Goal: Task Accomplishment & Management: Complete application form

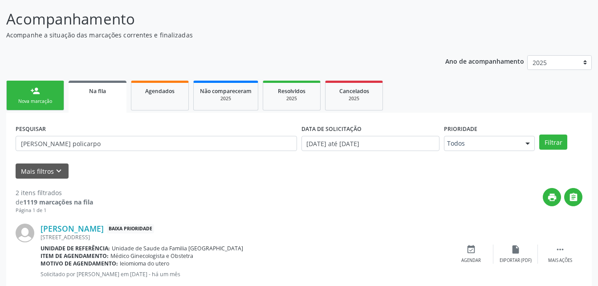
scroll to position [20, 0]
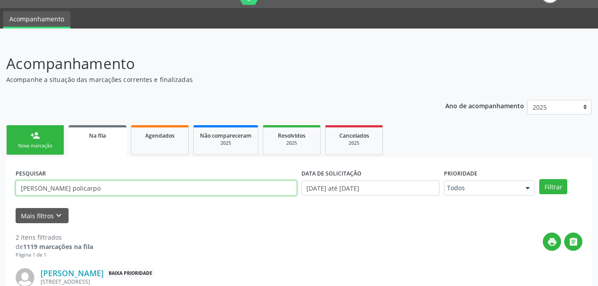
click at [144, 190] on input "[PERSON_NAME] policarpo" at bounding box center [157, 187] width 282 height 15
type input "m"
type input "[PERSON_NAME]"
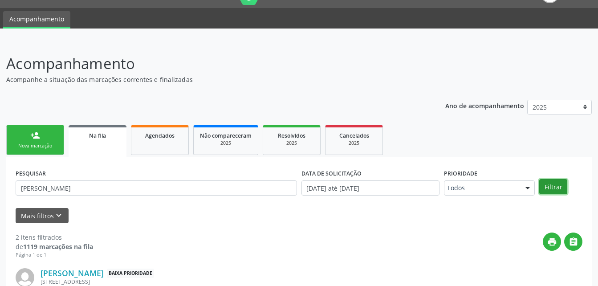
click at [565, 185] on button "Filtrar" at bounding box center [554, 186] width 28 height 15
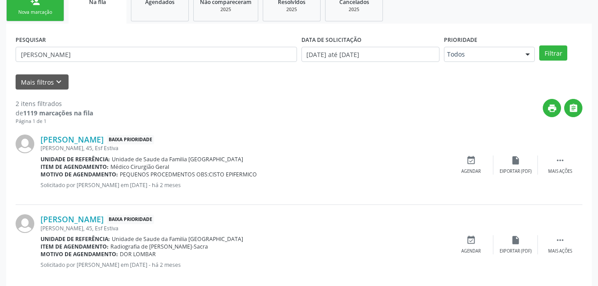
scroll to position [168, 0]
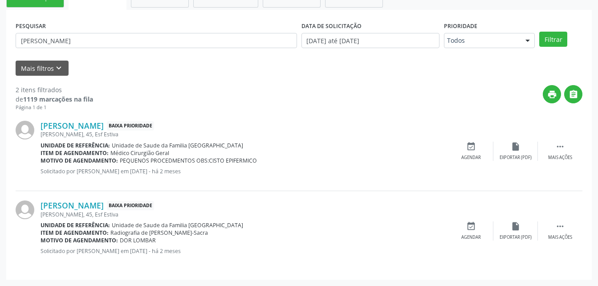
click at [266, 105] on div "print " at bounding box center [338, 98] width 490 height 26
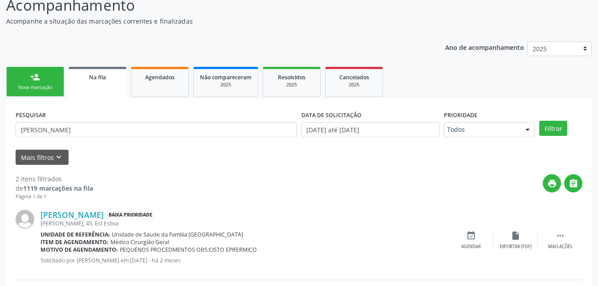
click at [49, 78] on link "person_add Nova marcação" at bounding box center [35, 82] width 58 height 30
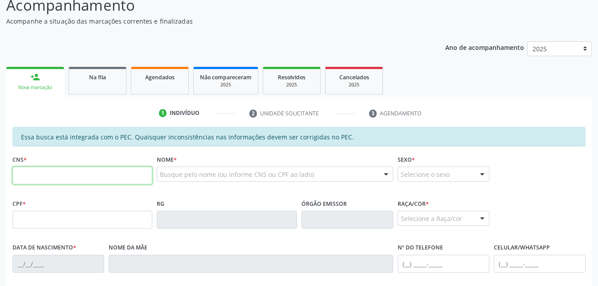
click at [124, 176] on input "text" at bounding box center [82, 176] width 140 height 18
type input "705 8004 8339 4333"
type input "090.877.944-52"
type input "[DATE]"
type input "[PERSON_NAME]"
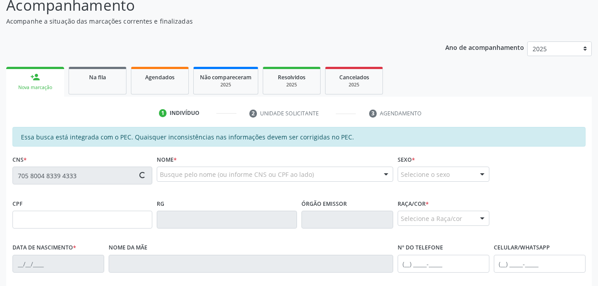
type input "[PHONE_NUMBER]"
type input "45"
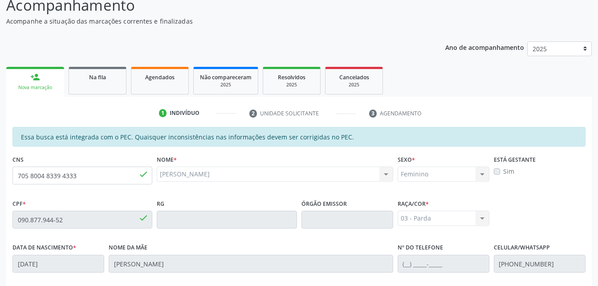
scroll to position [235, 0]
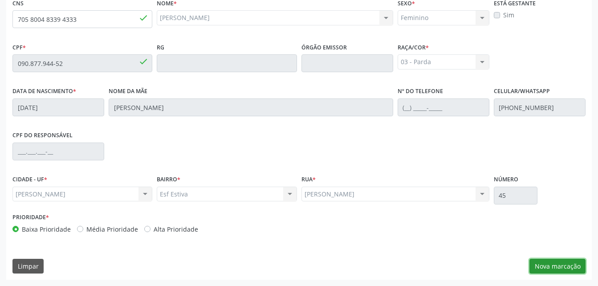
click at [560, 266] on button "Nova marcação" at bounding box center [558, 266] width 56 height 15
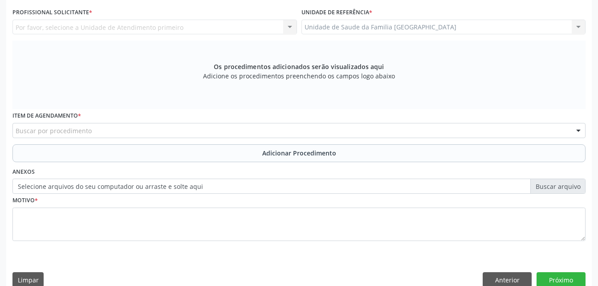
scroll to position [191, 0]
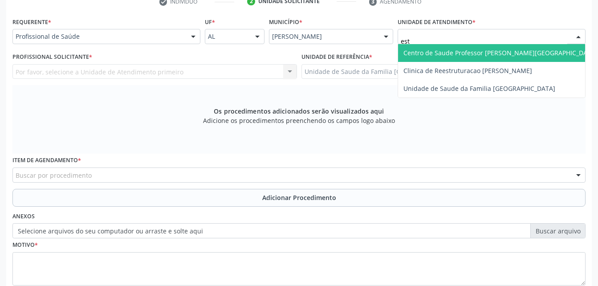
type input "esti"
click at [463, 62] on div "Unidade de Saude da Familia [GEOGRAPHIC_DATA] Nenhum resultado encontrado para:…" at bounding box center [492, 53] width 188 height 18
click at [458, 55] on span "Unidade de Saude da Familia [GEOGRAPHIC_DATA]" at bounding box center [480, 53] width 152 height 8
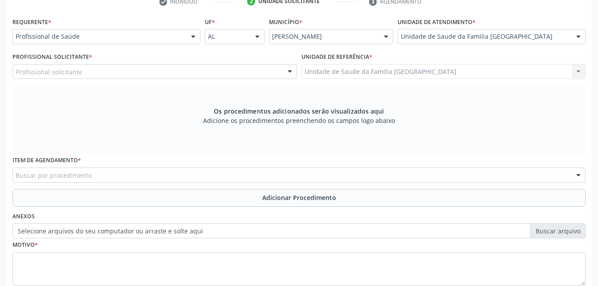
click at [235, 73] on div "Profissional solicitante" at bounding box center [154, 71] width 285 height 15
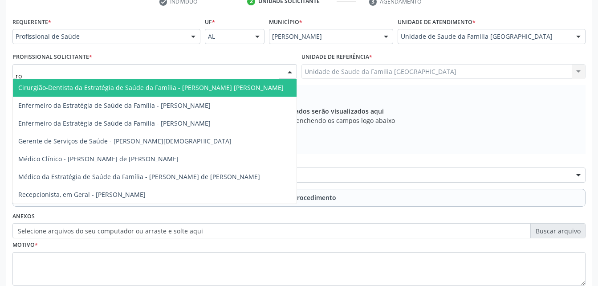
type input "rod"
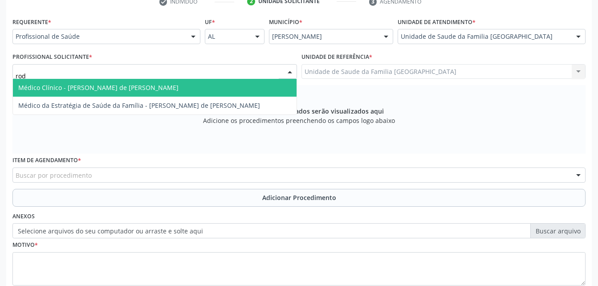
click at [246, 92] on span "Médico Clínico - [PERSON_NAME] de [PERSON_NAME]" at bounding box center [155, 88] width 284 height 18
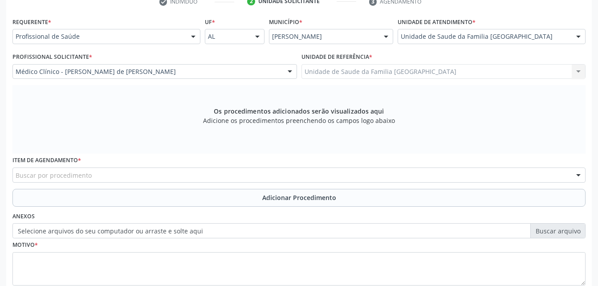
click at [237, 174] on div "Buscar por procedimento" at bounding box center [298, 175] width 573 height 15
click at [16, 180] on input "text" at bounding box center [16, 180] width 0 height 18
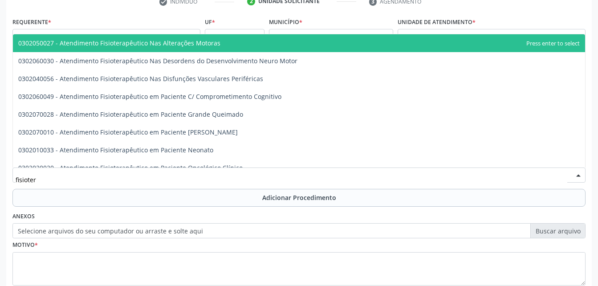
type input "fisiotera"
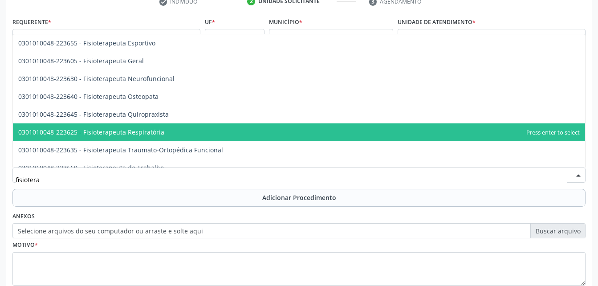
scroll to position [455, 0]
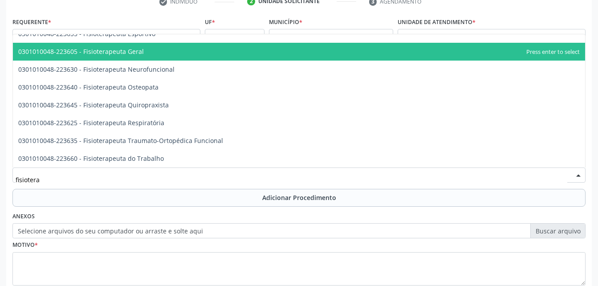
click at [194, 49] on span "0301010048-223605 - Fisioterapeuta Geral" at bounding box center [299, 52] width 573 height 18
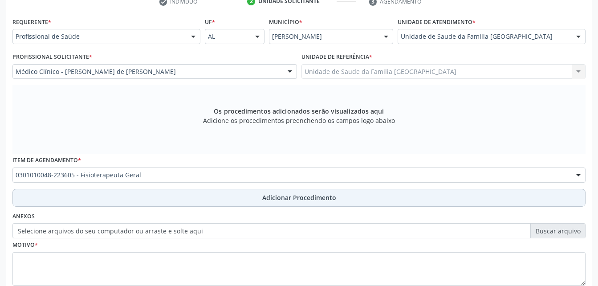
click at [236, 193] on button "Adicionar Procedimento" at bounding box center [298, 198] width 573 height 18
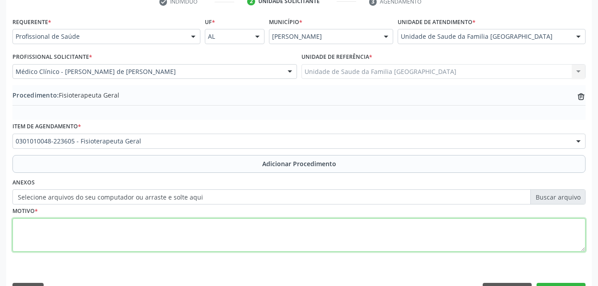
click at [235, 237] on textarea at bounding box center [298, 235] width 573 height 34
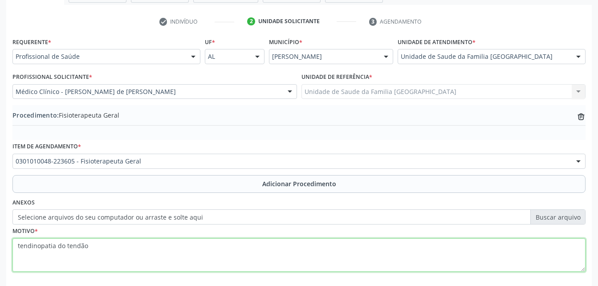
scroll to position [215, 0]
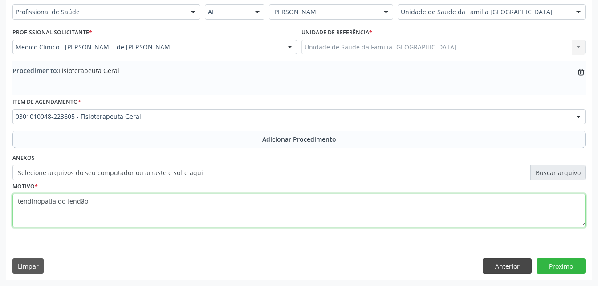
type textarea "tendinopatia do tendão"
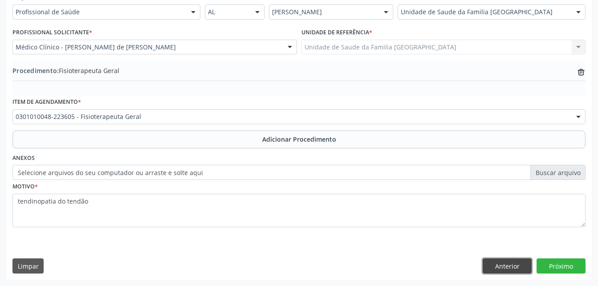
click at [520, 260] on button "Anterior" at bounding box center [507, 265] width 49 height 15
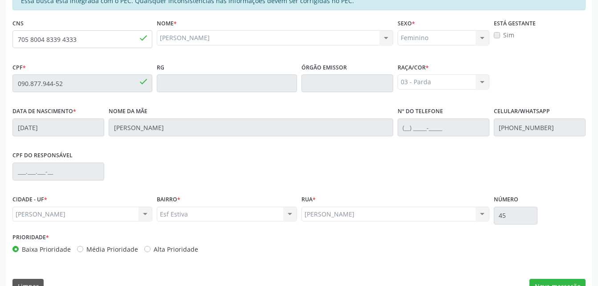
scroll to position [235, 0]
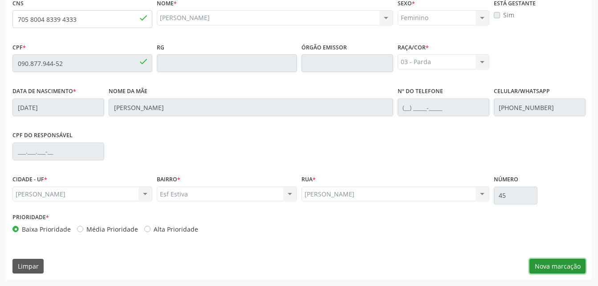
click at [572, 263] on button "Nova marcação" at bounding box center [558, 266] width 56 height 15
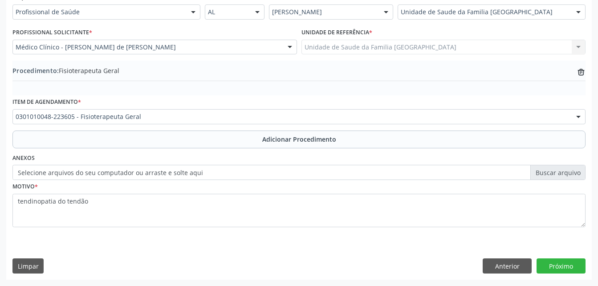
scroll to position [215, 0]
click at [556, 261] on button "Próximo" at bounding box center [561, 265] width 49 height 15
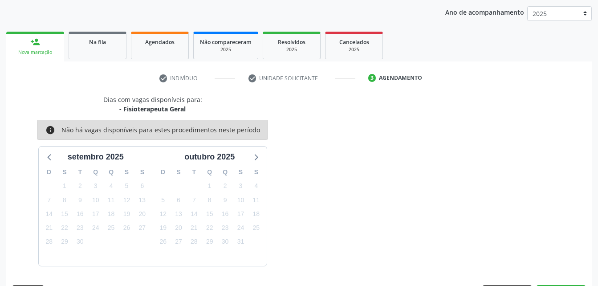
scroll to position [140, 0]
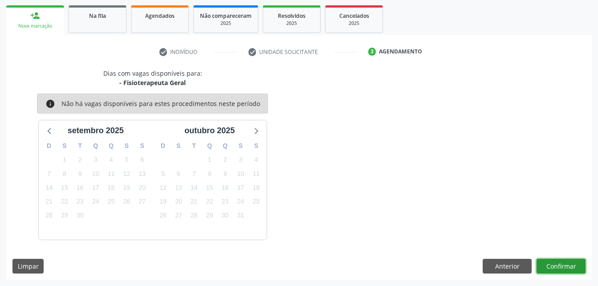
drag, startPoint x: 566, startPoint y: 261, endPoint x: 567, endPoint y: 267, distance: 6.3
click at [567, 267] on button "Confirmar" at bounding box center [561, 266] width 49 height 15
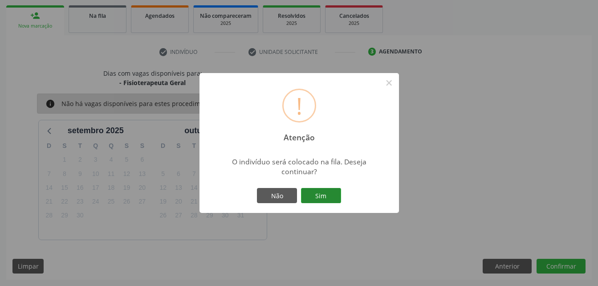
click at [318, 202] on button "Sim" at bounding box center [321, 195] width 40 height 15
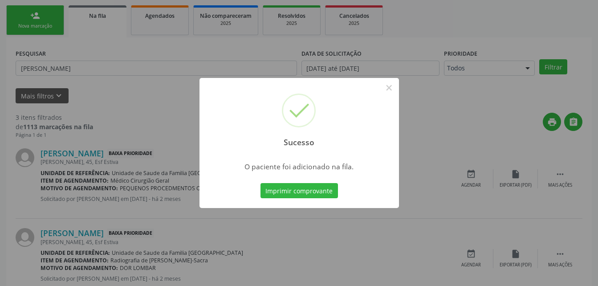
scroll to position [20, 0]
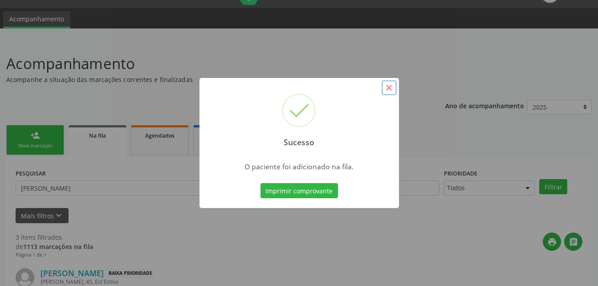
click at [391, 85] on button "×" at bounding box center [389, 87] width 15 height 15
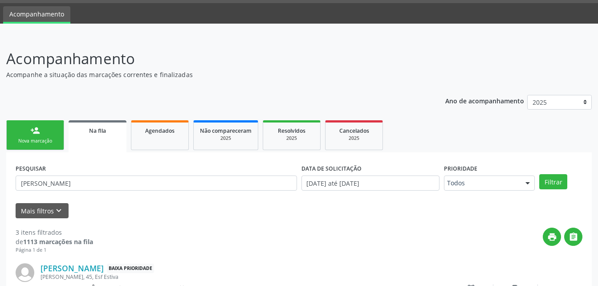
scroll to position [0, 0]
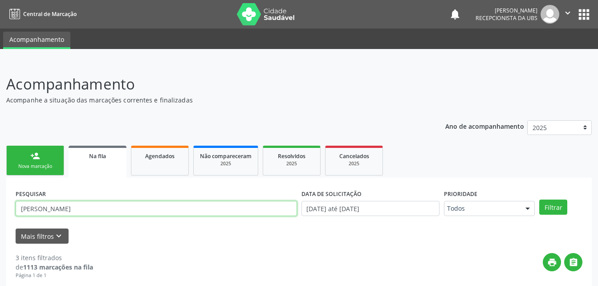
drag, startPoint x: 126, startPoint y: 201, endPoint x: 139, endPoint y: 221, distance: 23.5
click at [126, 201] on input "[PERSON_NAME]" at bounding box center [157, 208] width 282 height 15
click at [125, 206] on input "[PERSON_NAME]" at bounding box center [157, 208] width 282 height 15
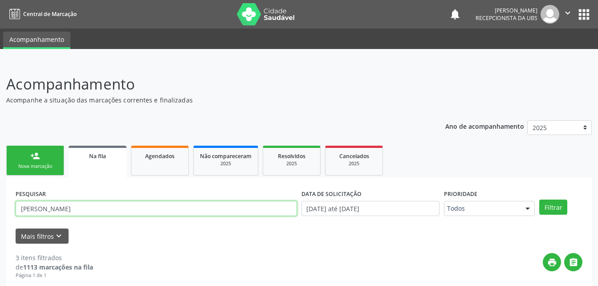
click at [125, 206] on input "[PERSON_NAME]" at bounding box center [157, 208] width 282 height 15
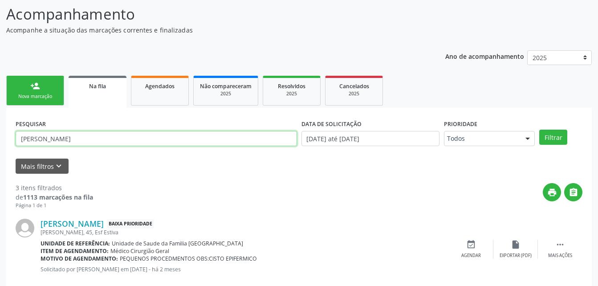
drag, startPoint x: 118, startPoint y: 140, endPoint x: 92, endPoint y: 137, distance: 26.1
click at [92, 137] on input "[PERSON_NAME]" at bounding box center [157, 138] width 282 height 15
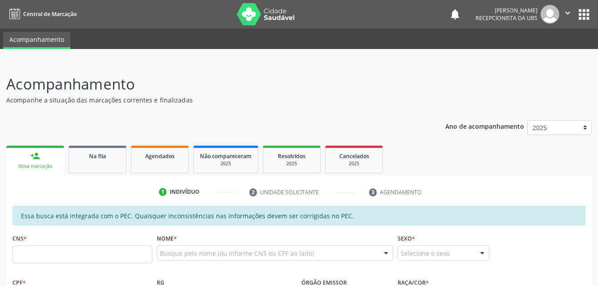
scroll to position [89, 0]
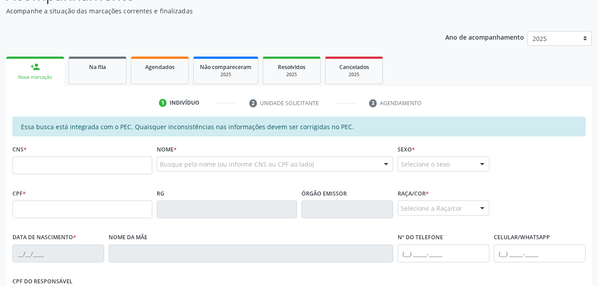
drag, startPoint x: 150, startPoint y: 75, endPoint x: 142, endPoint y: 74, distance: 8.1
click at [150, 75] on link "Agendados" at bounding box center [160, 71] width 58 height 28
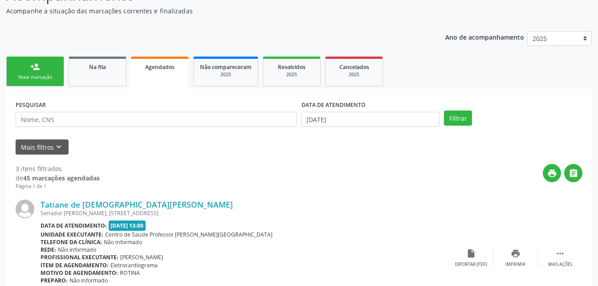
scroll to position [20, 0]
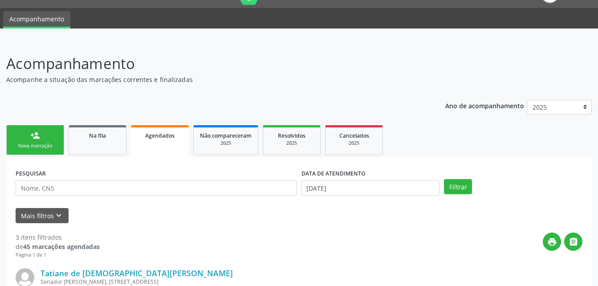
click at [170, 148] on link "Agendados" at bounding box center [160, 141] width 58 height 32
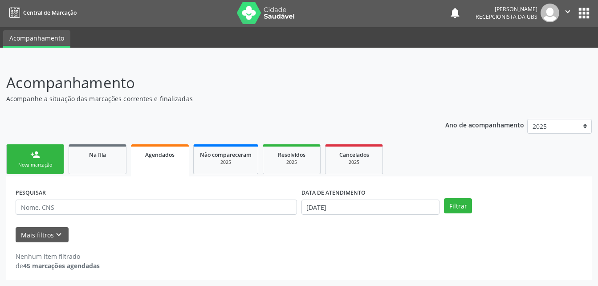
scroll to position [1, 0]
click at [119, 208] on input "text" at bounding box center [157, 207] width 282 height 15
type input "s"
type input "jose severino correia dos santos"
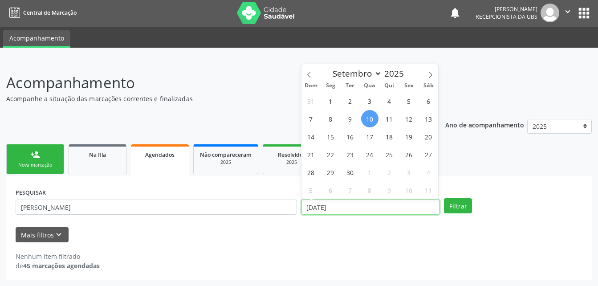
click at [367, 209] on input "10/09/2025" at bounding box center [371, 207] width 139 height 15
click at [302, 73] on span at bounding box center [309, 71] width 15 height 15
click at [311, 72] on icon at bounding box center [309, 75] width 6 height 6
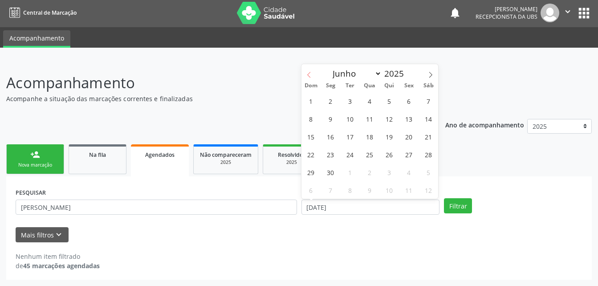
click at [311, 72] on icon at bounding box center [309, 75] width 6 height 6
select select "0"
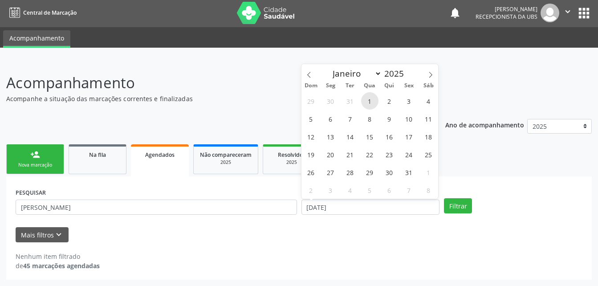
click at [374, 106] on span "1" at bounding box center [369, 100] width 17 height 17
type input "01/01/2025"
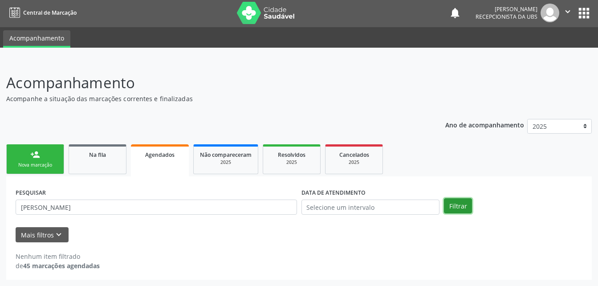
click at [451, 212] on button "Filtrar" at bounding box center [458, 205] width 28 height 15
click at [387, 213] on input "text" at bounding box center [371, 207] width 139 height 15
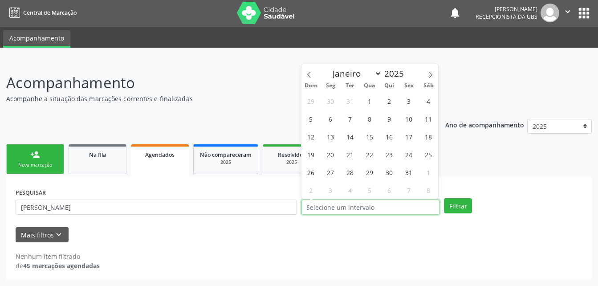
click at [381, 208] on input "text" at bounding box center [371, 207] width 139 height 15
click at [381, 207] on input "text" at bounding box center [371, 207] width 139 height 15
click at [362, 209] on input "text" at bounding box center [371, 207] width 139 height 15
click at [428, 73] on icon at bounding box center [431, 75] width 6 height 6
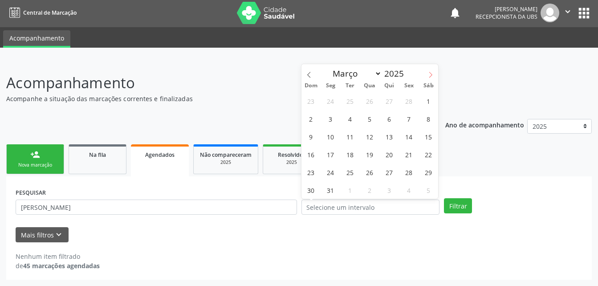
click at [428, 73] on icon at bounding box center [431, 75] width 6 height 6
select select "6"
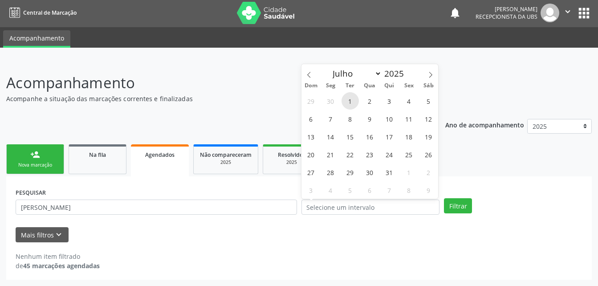
click at [347, 104] on span "1" at bounding box center [350, 100] width 17 height 17
type input "01/07/2025"
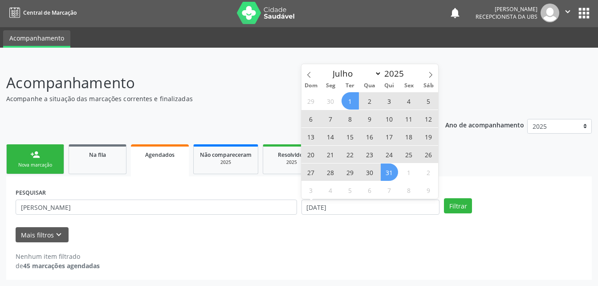
click at [392, 177] on span "31" at bounding box center [389, 172] width 17 height 17
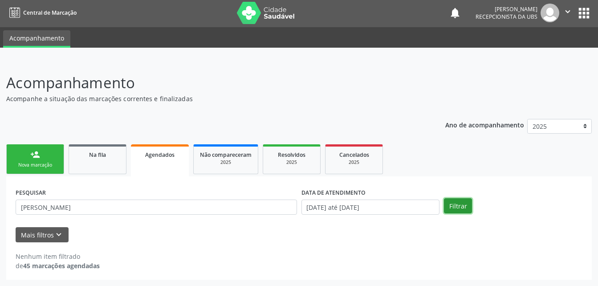
click at [461, 210] on button "Filtrar" at bounding box center [458, 205] width 28 height 15
click at [389, 208] on input "01/07/2025 até 31/07/2025" at bounding box center [371, 207] width 139 height 15
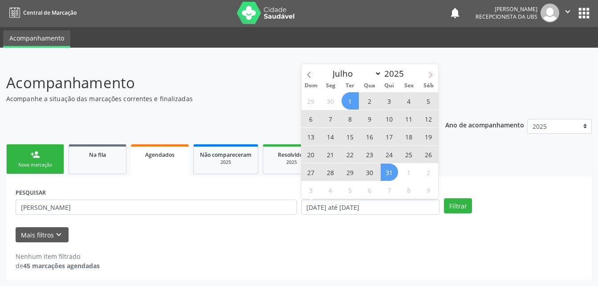
click at [434, 74] on span at bounding box center [430, 71] width 15 height 15
select select "7"
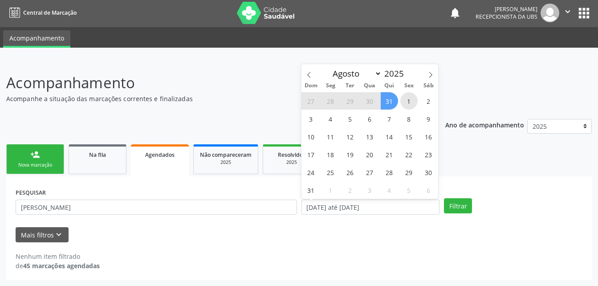
click at [406, 96] on span "1" at bounding box center [409, 100] width 17 height 17
type input "01/08/2025"
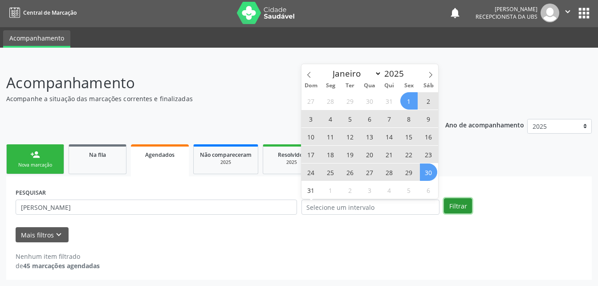
click at [466, 201] on button "Filtrar" at bounding box center [458, 205] width 28 height 15
